Goal: Check status: Check status

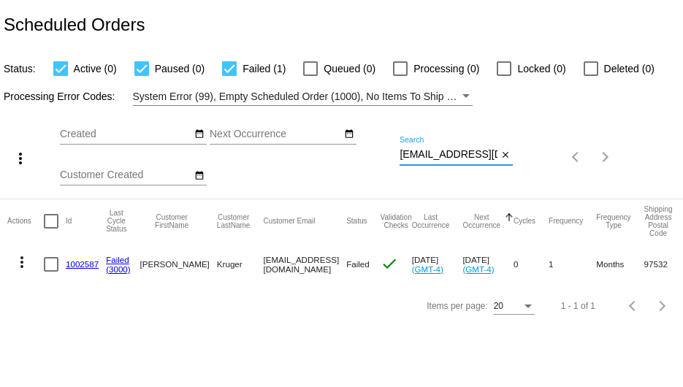
scroll to position [0, 13]
drag, startPoint x: 403, startPoint y: 156, endPoint x: 504, endPoint y: 159, distance: 101.6
click at [504, 159] on div "[EMAIL_ADDRESS][DOMAIN_NAME] Search close" at bounding box center [456, 151] width 113 height 29
paste input "[PERSON_NAME].[PERSON_NAME]"
type input "[PERSON_NAME][EMAIL_ADDRESS][PERSON_NAME][DOMAIN_NAME]"
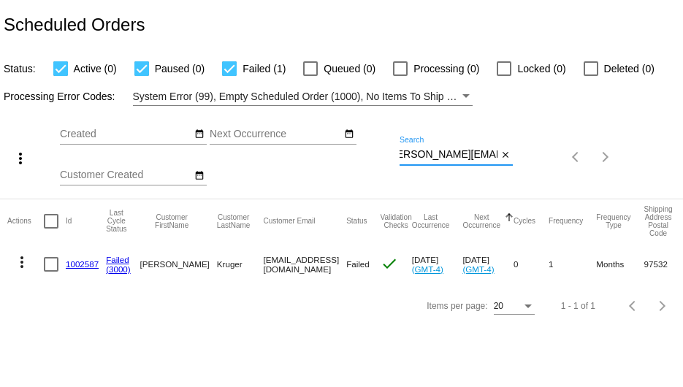
scroll to position [0, 29]
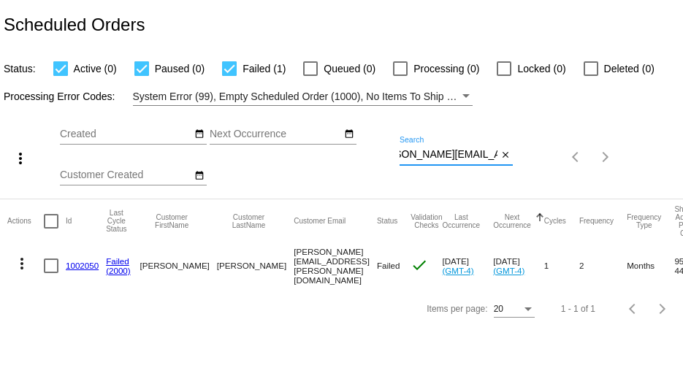
click at [71, 265] on link "1002050" at bounding box center [82, 266] width 33 height 10
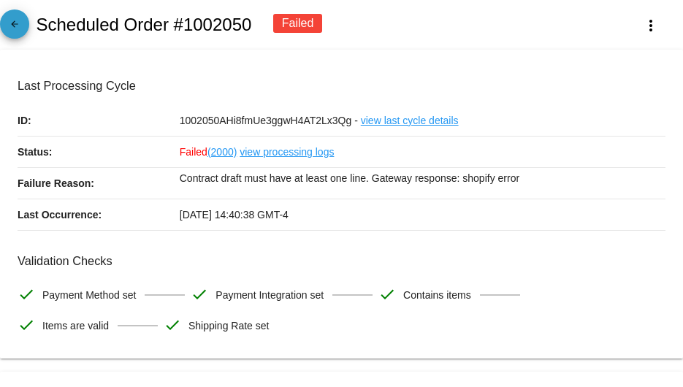
click at [17, 26] on mat-icon "arrow_back" at bounding box center [15, 28] width 18 height 18
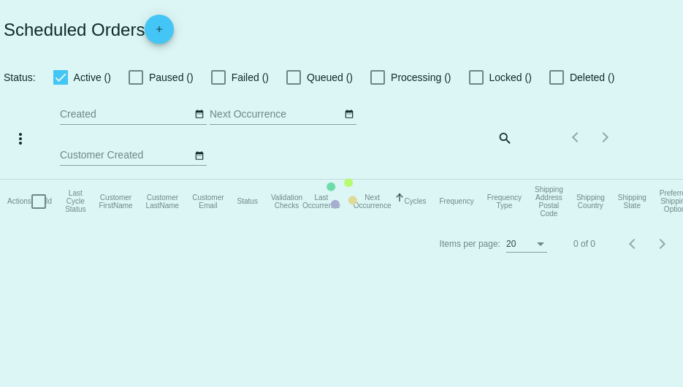
checkbox input "true"
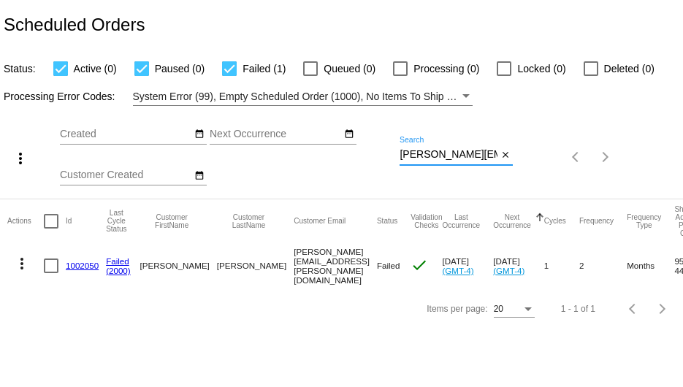
scroll to position [0, 29]
drag, startPoint x: 400, startPoint y: 152, endPoint x: 602, endPoint y: 107, distance: 207.5
click at [561, 148] on div "more_vert Sep Jan Feb Mar [DATE]" at bounding box center [341, 152] width 683 height 93
paste input "[EMAIL_ADDRESS]"
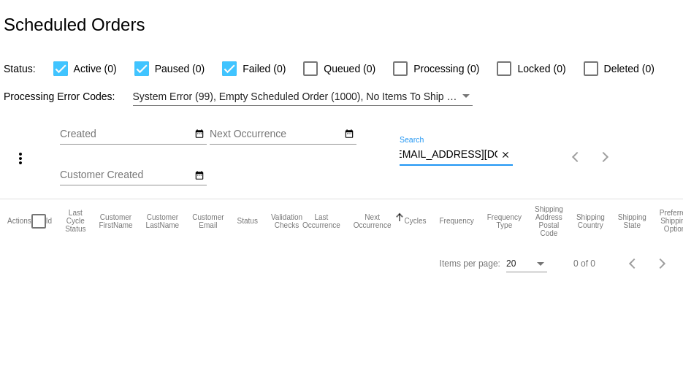
type input "[EMAIL_ADDRESS][DOMAIN_NAME]"
